Goal: Information Seeking & Learning: Learn about a topic

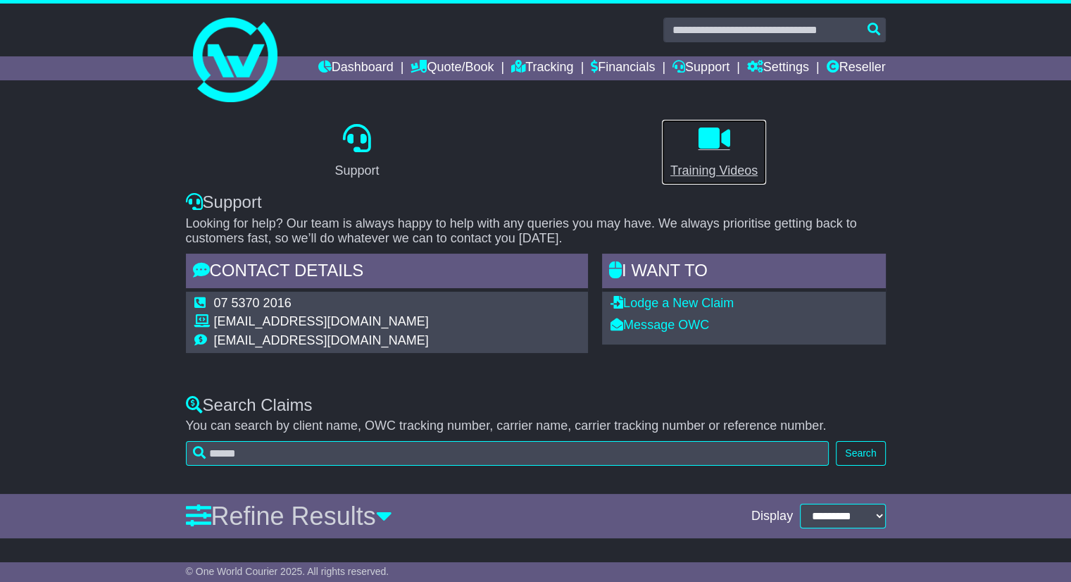
click at [725, 139] on icon at bounding box center [714, 138] width 32 height 28
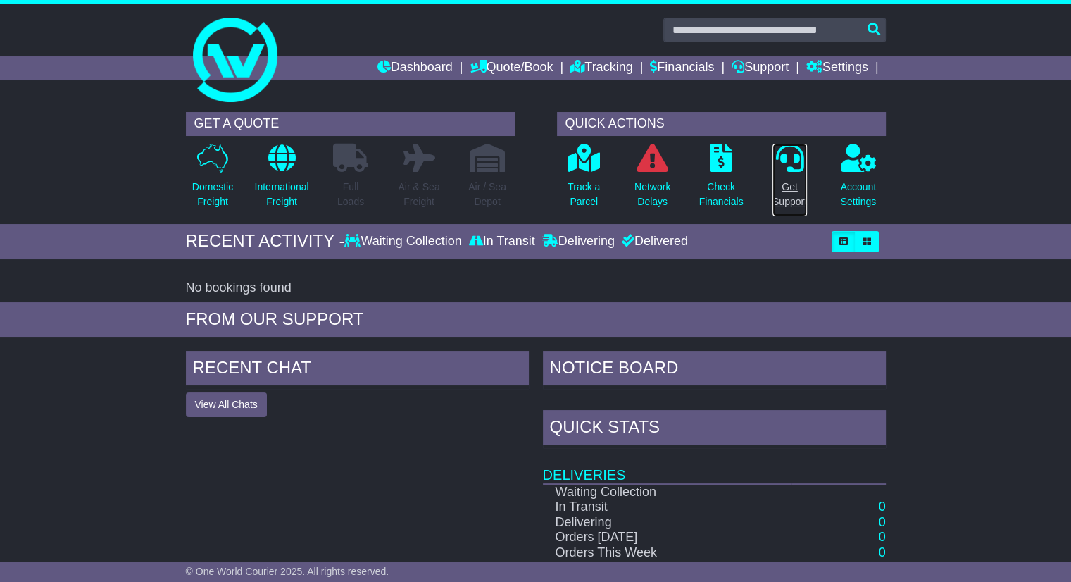
click at [797, 165] on icon at bounding box center [789, 158] width 28 height 28
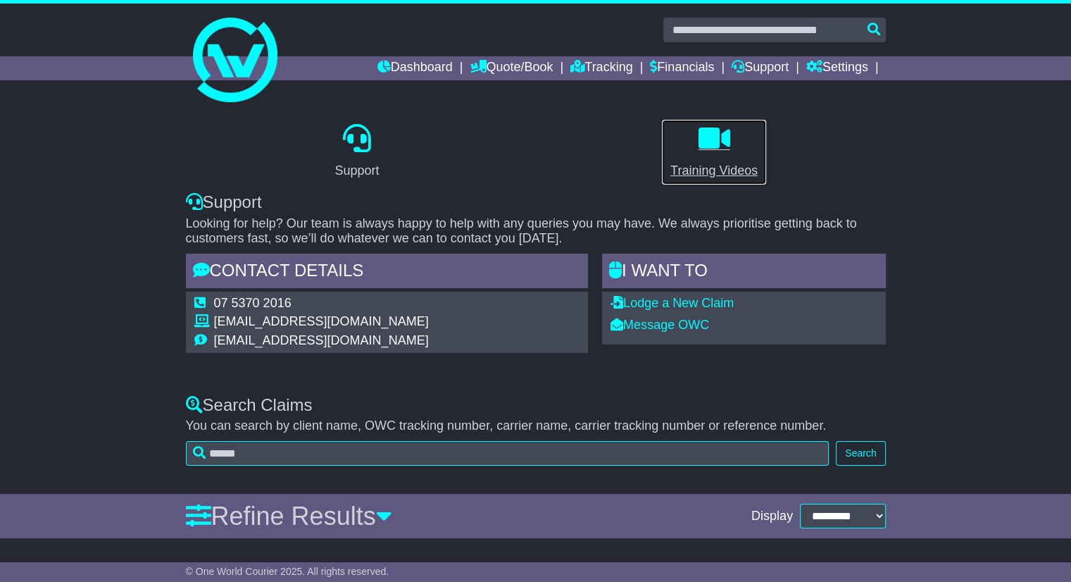
click at [741, 150] on p at bounding box center [713, 139] width 87 height 30
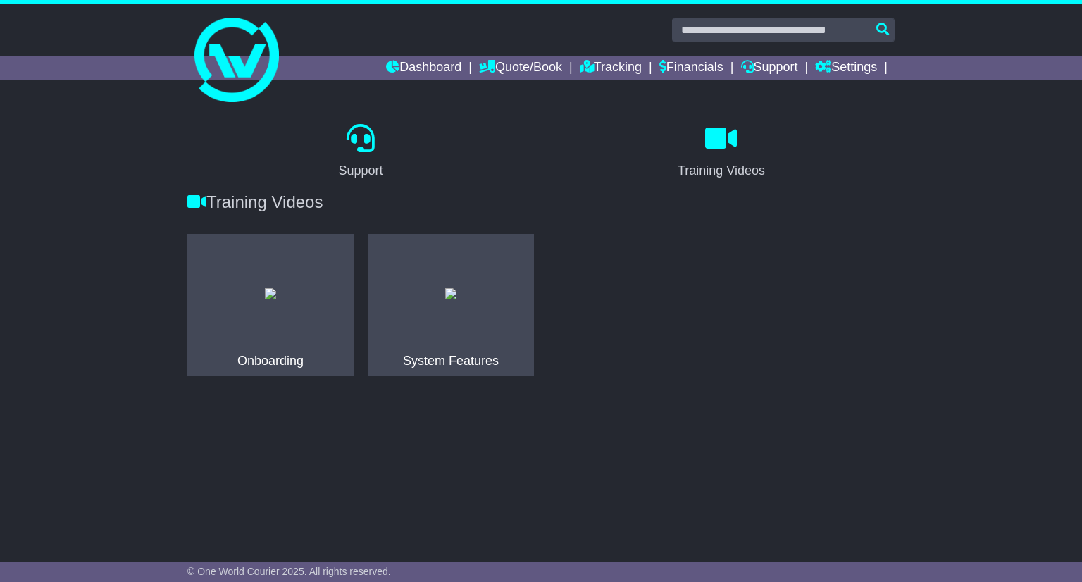
click at [445, 299] on img at bounding box center [450, 293] width 11 height 11
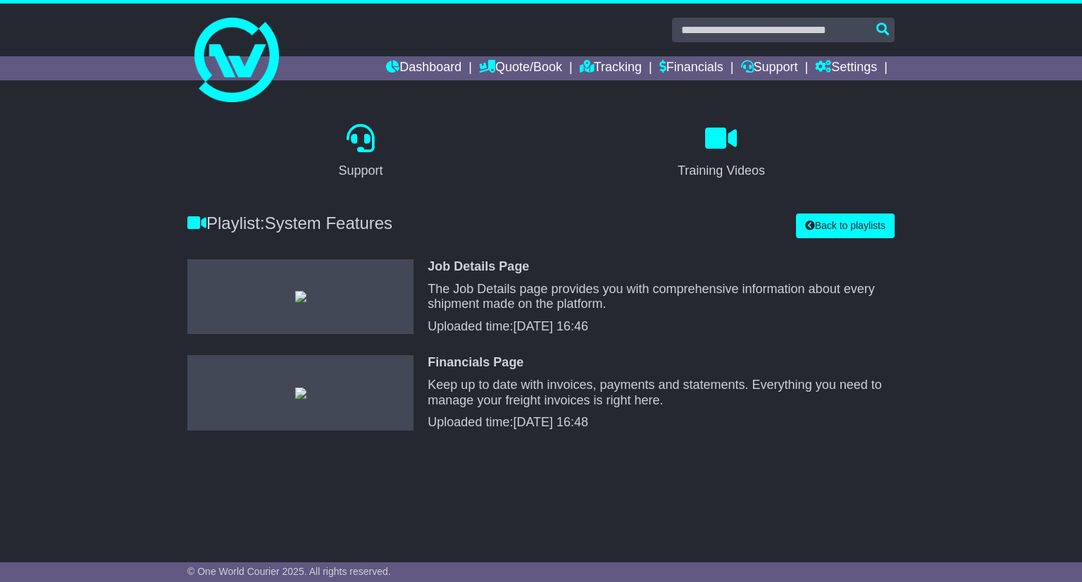
click at [306, 399] on img at bounding box center [300, 392] width 11 height 11
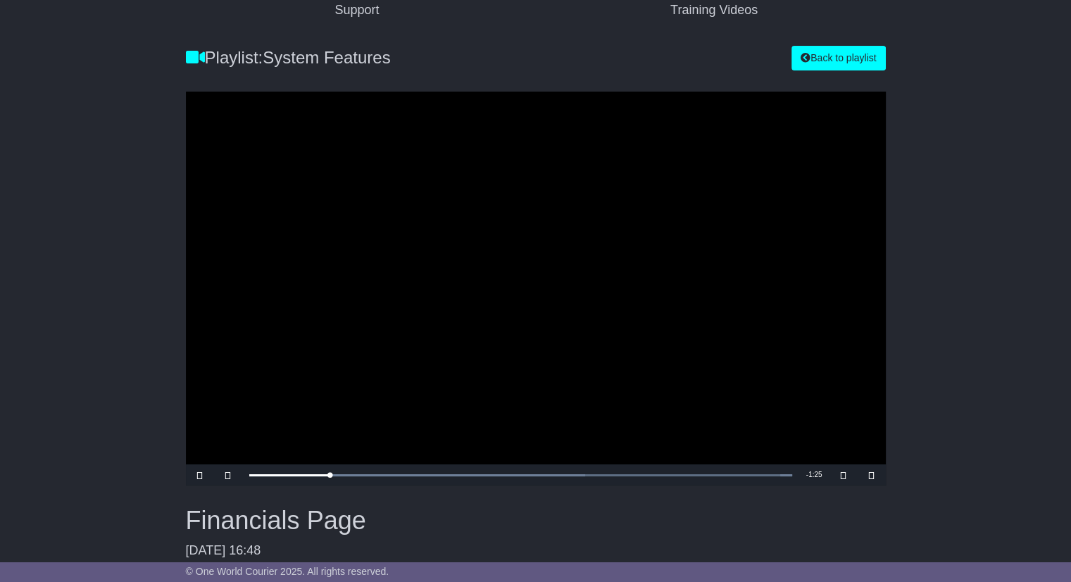
scroll to position [215, 0]
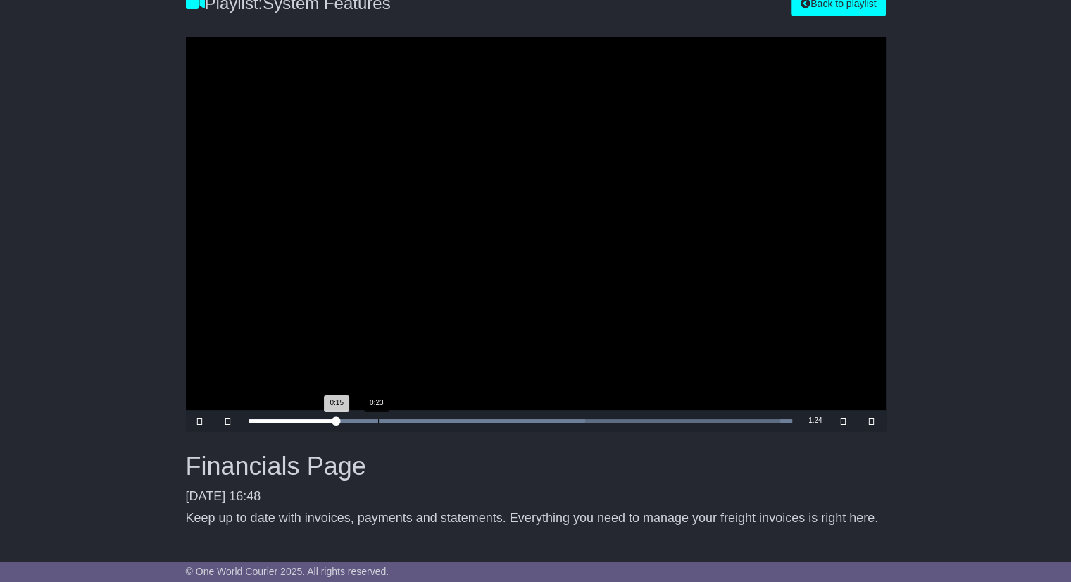
click at [377, 412] on div "Loaded : 100.00% 0:23 0:15" at bounding box center [520, 420] width 557 height 21
click at [408, 415] on div "Loaded : 100.00% 0:28 0:23" at bounding box center [520, 420] width 557 height 21
click at [458, 423] on div "Loaded : 100.00% 0:36 0:29" at bounding box center [520, 420] width 557 height 21
click at [532, 420] on div "Progress Bar" at bounding box center [520, 421] width 543 height 4
click at [585, 420] on div "1:01" at bounding box center [585, 421] width 1 height 4
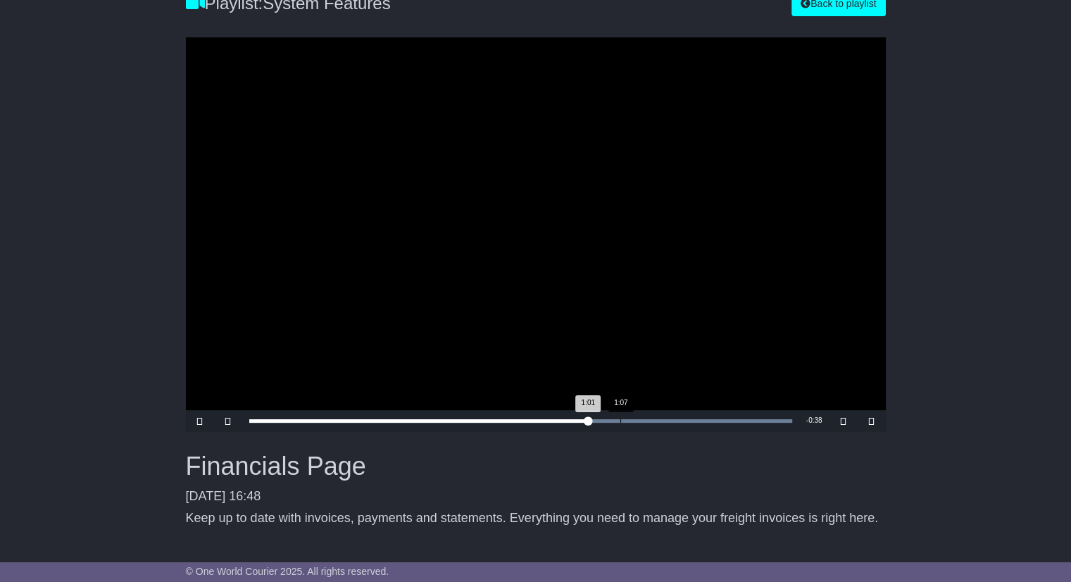
click at [630, 420] on div "Progress Bar" at bounding box center [520, 421] width 543 height 4
click at [691, 420] on div "1:20" at bounding box center [691, 421] width 1 height 4
click at [739, 420] on div "1:29" at bounding box center [739, 421] width 1 height 4
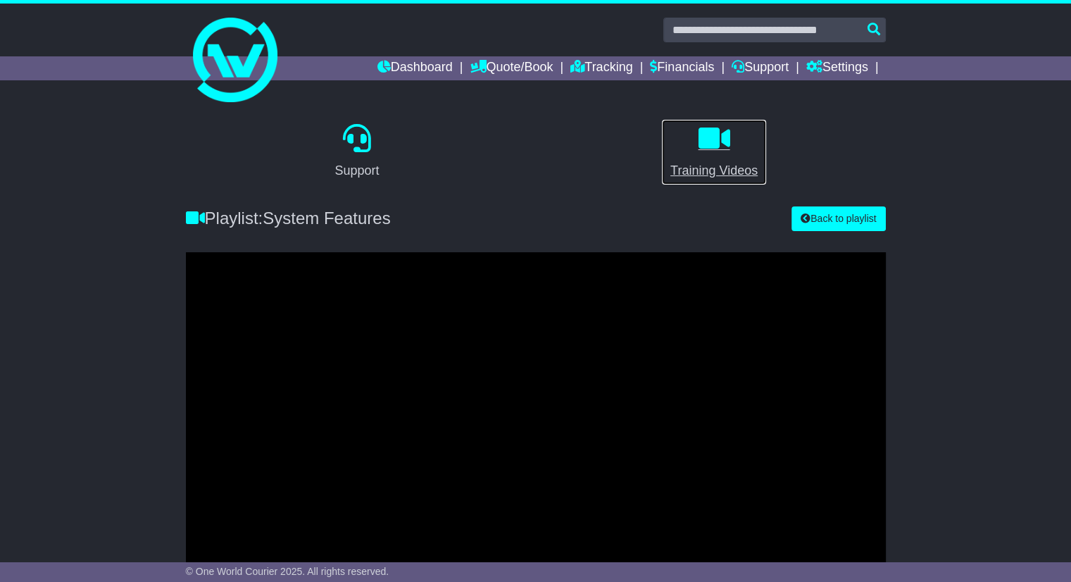
click at [725, 168] on div "Training Videos" at bounding box center [713, 170] width 87 height 19
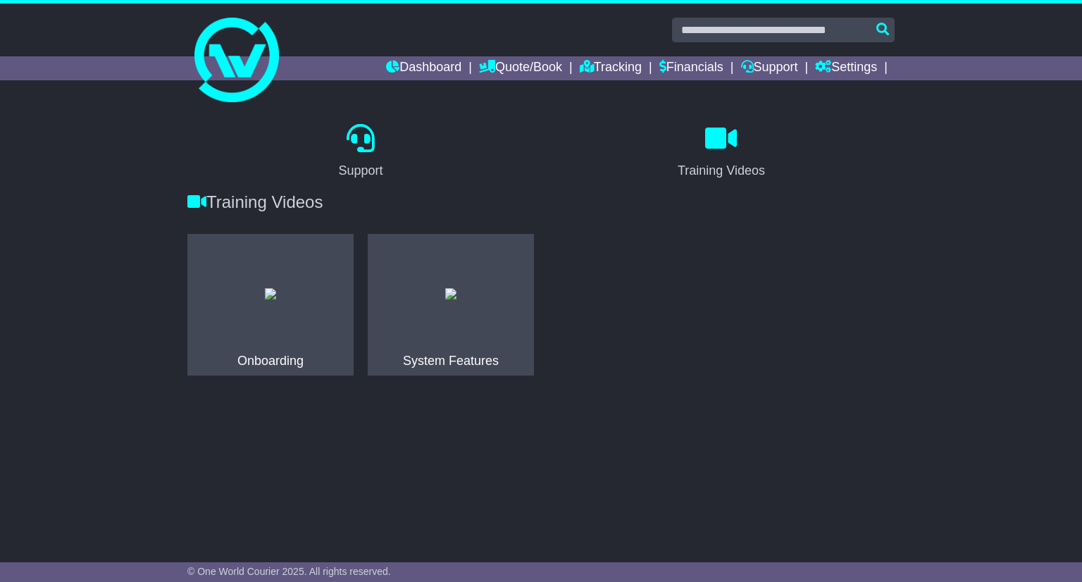
click at [274, 291] on img at bounding box center [270, 293] width 11 height 11
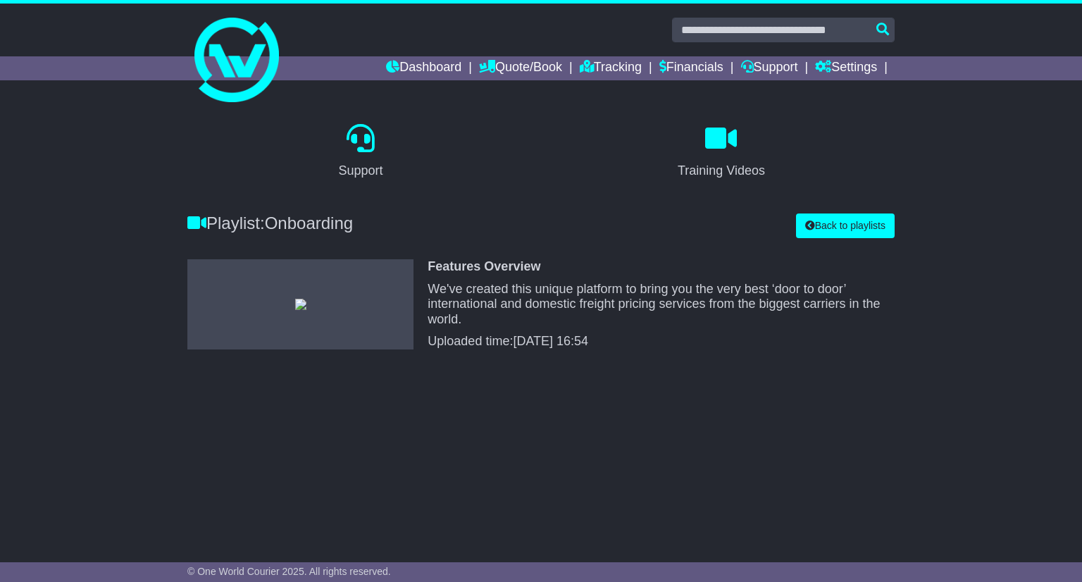
click at [295, 299] on img at bounding box center [300, 304] width 11 height 11
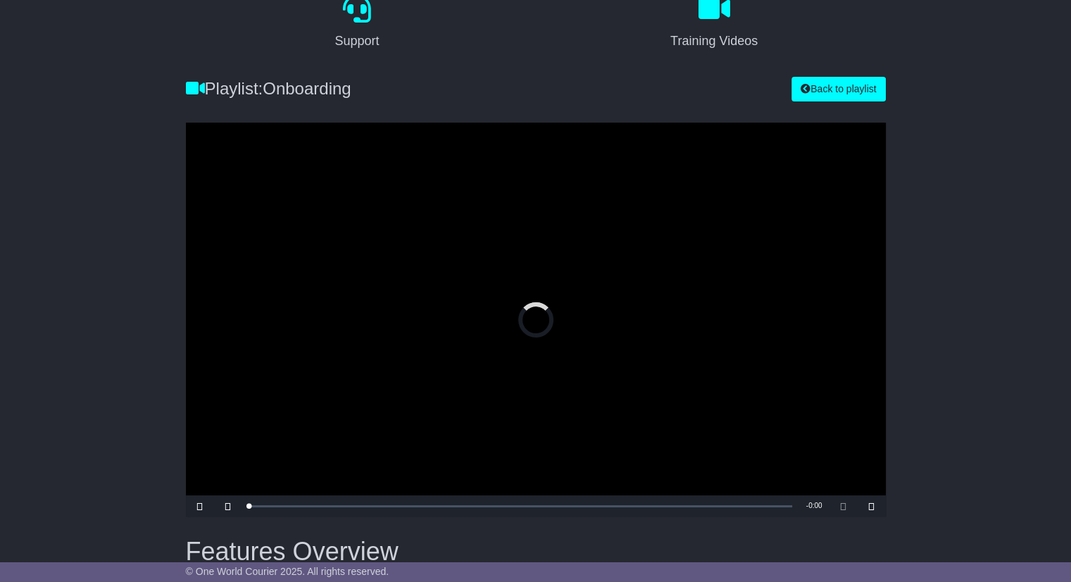
scroll to position [204, 0]
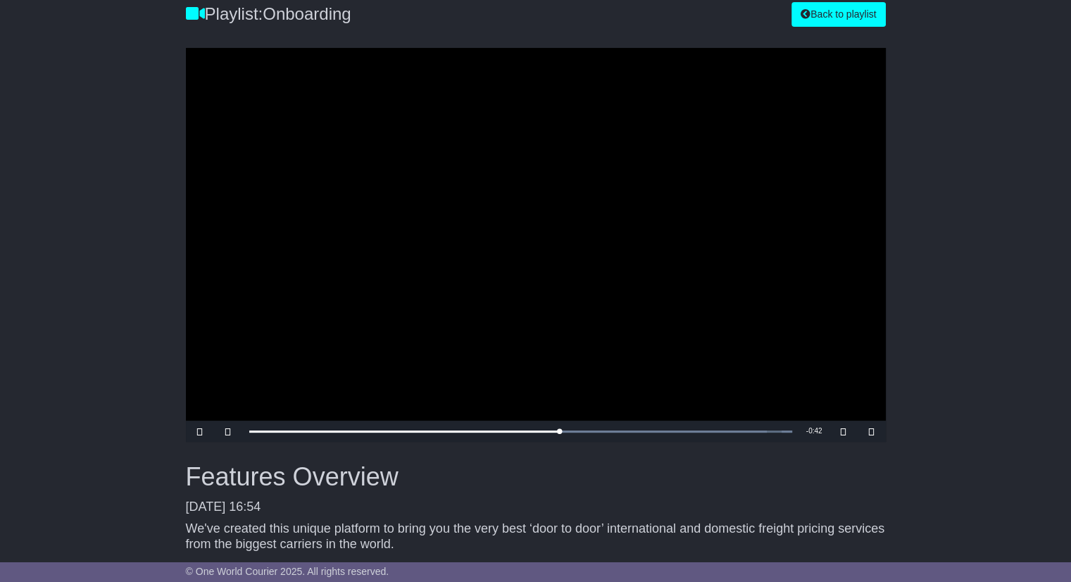
click at [561, 152] on video "To view this video please enable JavaScript, and consider upgrading to a web br…" at bounding box center [536, 245] width 700 height 394
click at [528, 229] on video "To view this video please enable JavaScript, and consider upgrading to a web br…" at bounding box center [536, 245] width 700 height 394
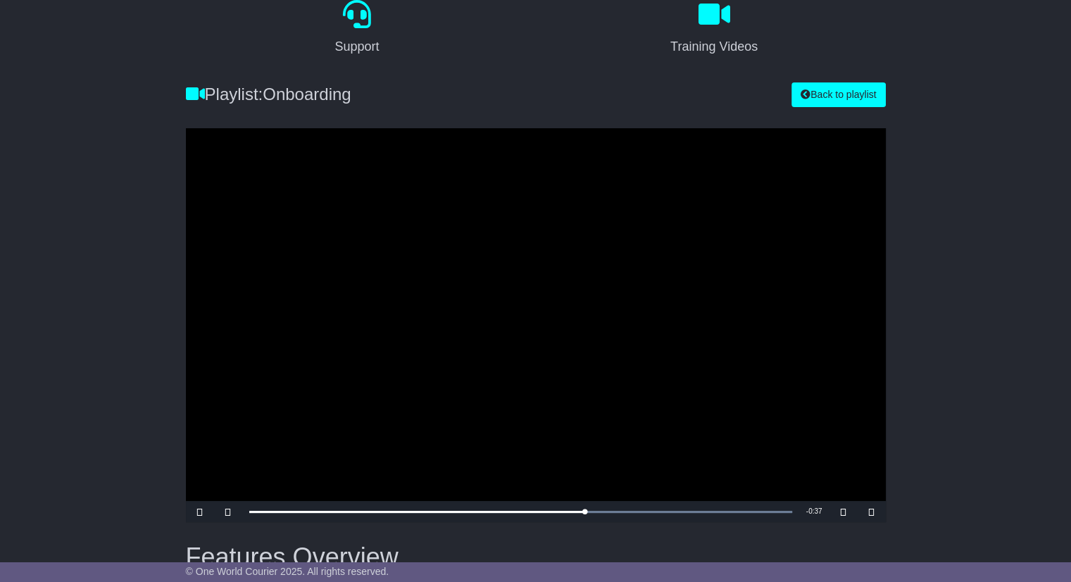
scroll to position [230, 0]
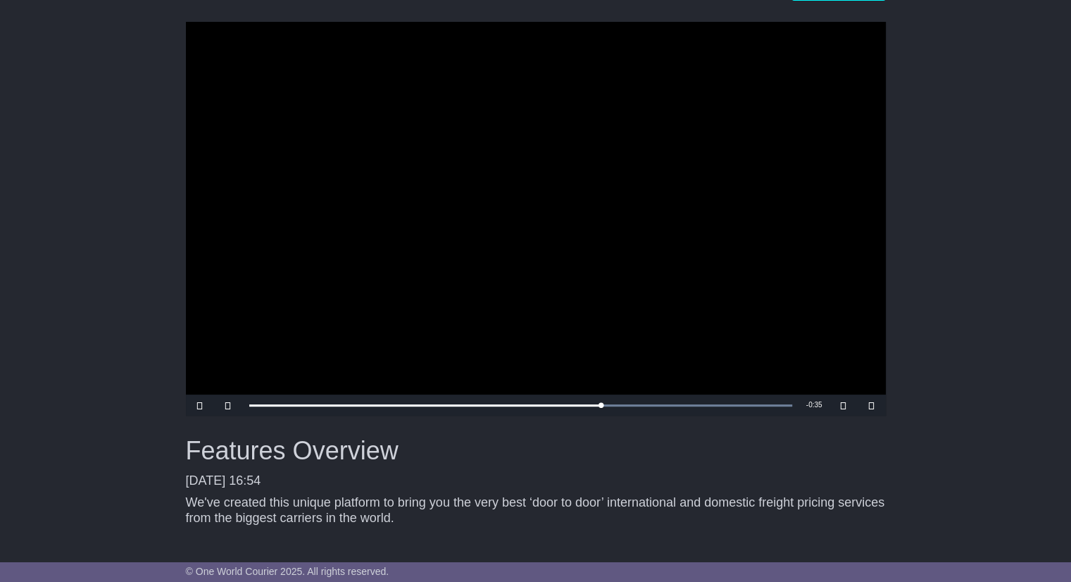
click at [494, 138] on video "To view this video please enable JavaScript, and consider upgrading to a web br…" at bounding box center [536, 219] width 700 height 394
